Goal: Check status: Check status

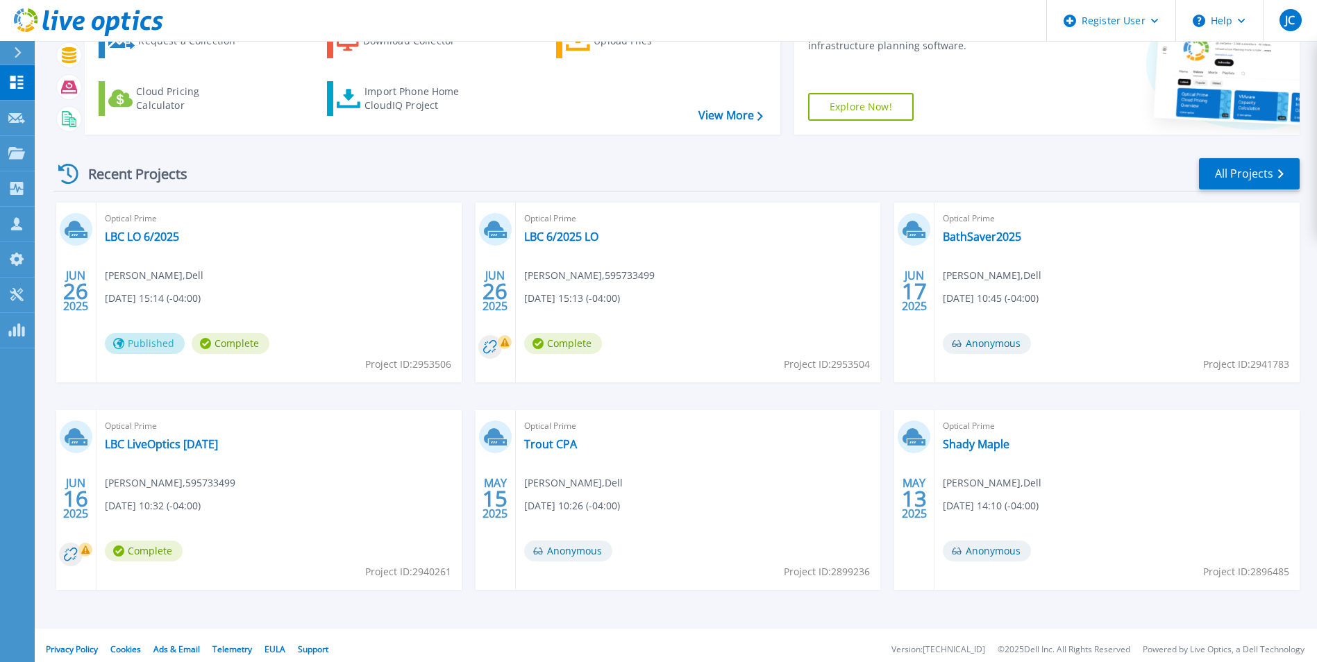
scroll to position [107, 0]
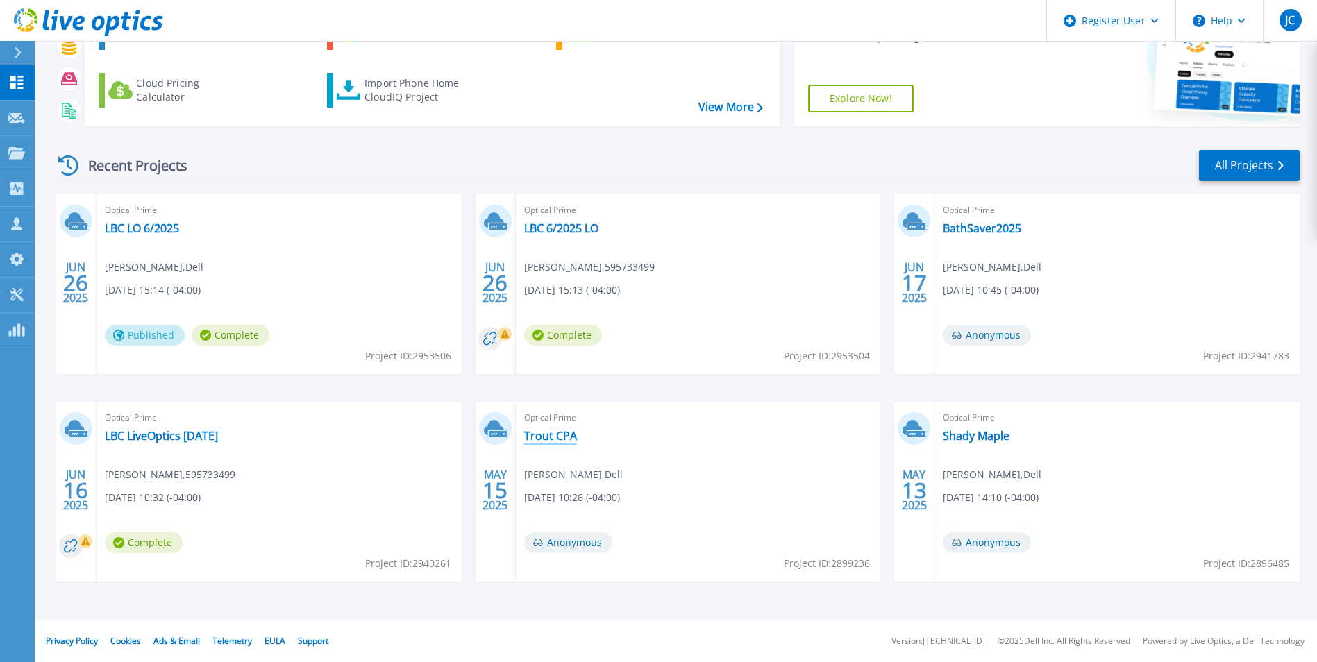
click at [538, 437] on link "Trout CPA" at bounding box center [550, 436] width 53 height 14
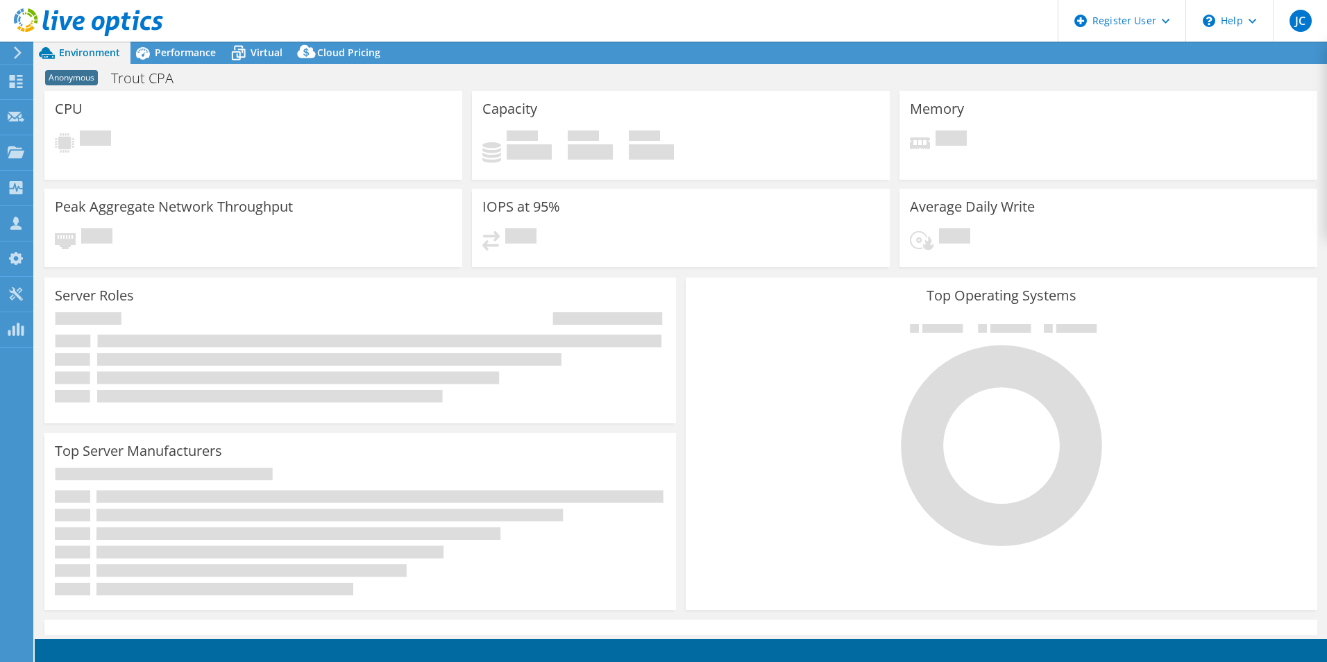
select select "USD"
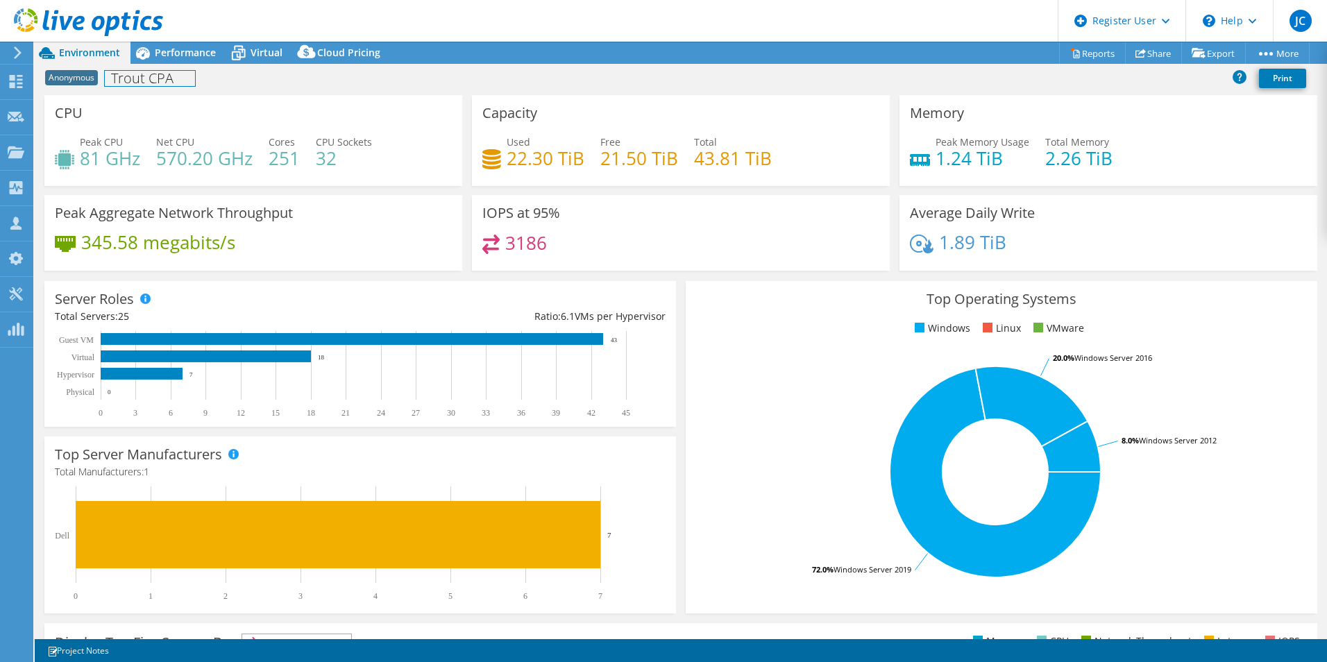
click at [176, 65] on div "Anonymous Trout CPA Print" at bounding box center [681, 79] width 1292 height 31
click at [182, 57] on span "Performance" at bounding box center [185, 52] width 61 height 13
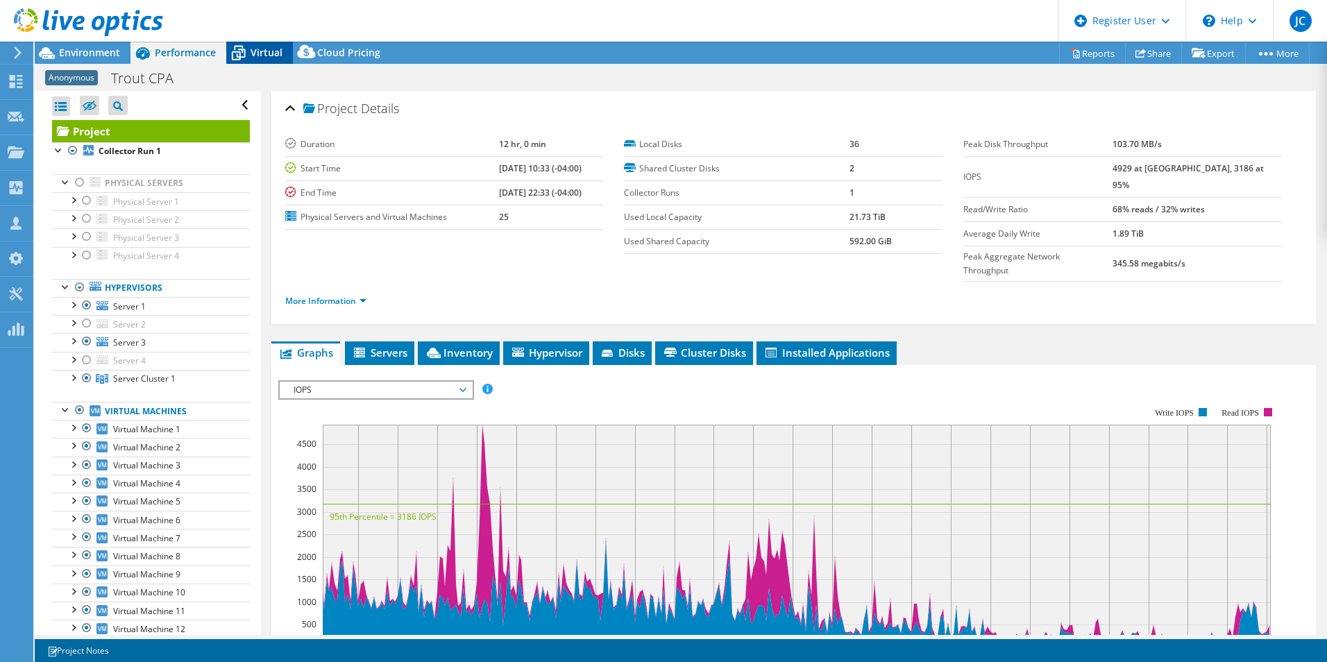
click at [263, 56] on span "Virtual" at bounding box center [267, 52] width 32 height 13
